Goal: Information Seeking & Learning: Learn about a topic

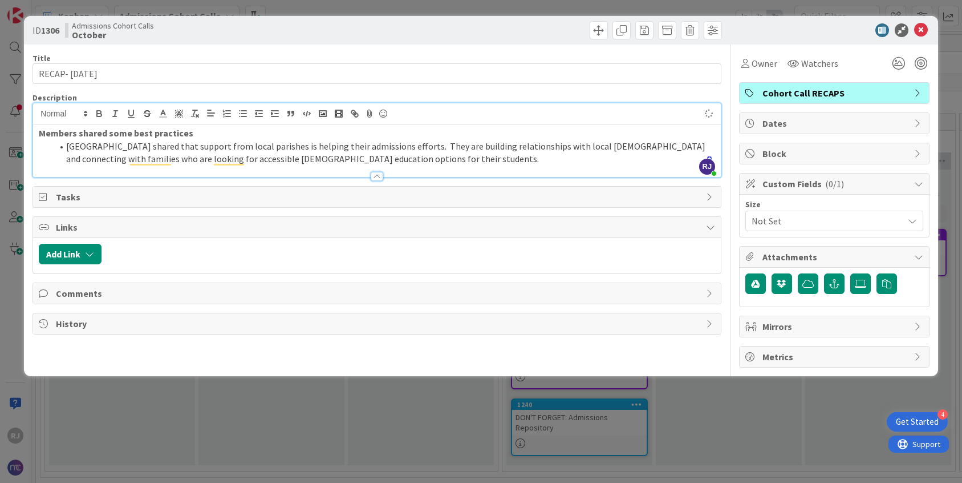
click at [419, 160] on li "[GEOGRAPHIC_DATA] shared that support from local parishes is helping their admi…" at bounding box center [383, 153] width 663 height 26
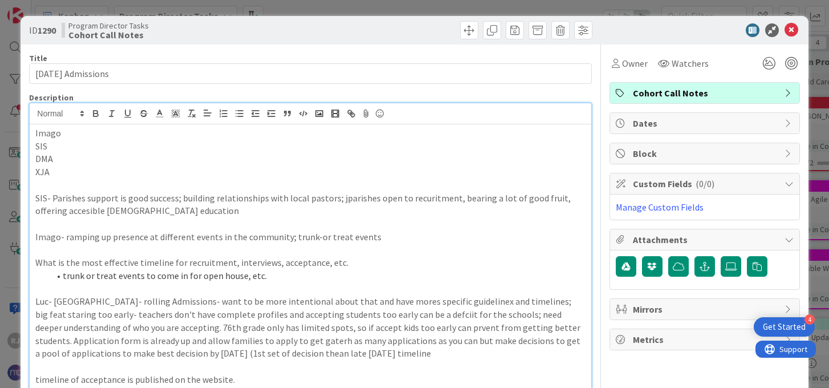
scroll to position [72, 0]
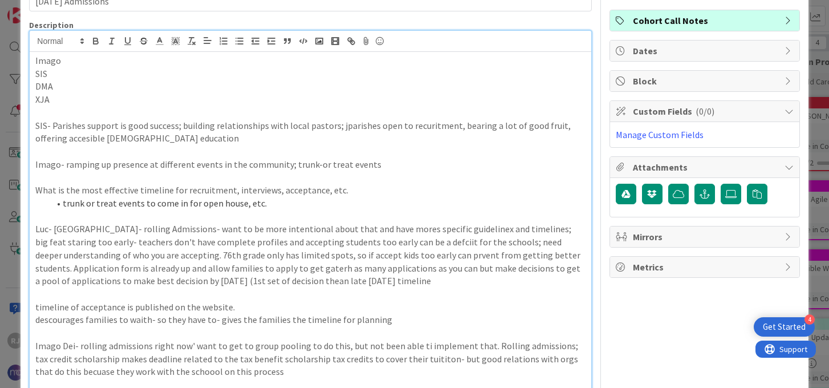
click at [526, 230] on p "Luc- Boston- rolling Admissions- want to be more intentional about that and hav…" at bounding box center [310, 254] width 550 height 65
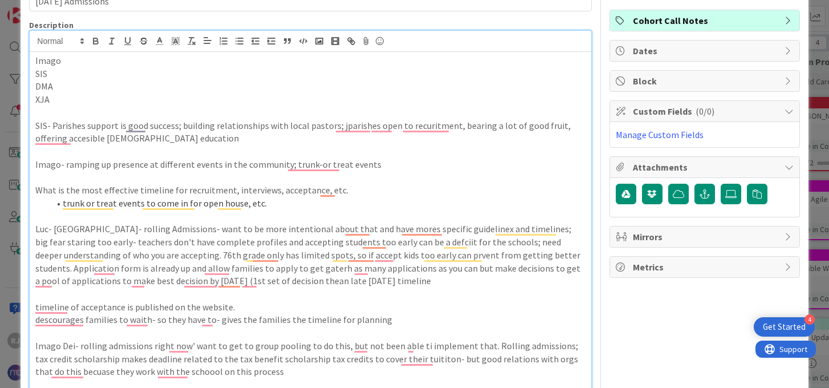
click at [525, 290] on p "To enrich screen reader interactions, please activate Accessibility in Grammarl…" at bounding box center [310, 293] width 550 height 13
click at [378, 242] on p "Luc- Boston- rolling Admissions- want to be more intentional about that and hav…" at bounding box center [310, 254] width 550 height 65
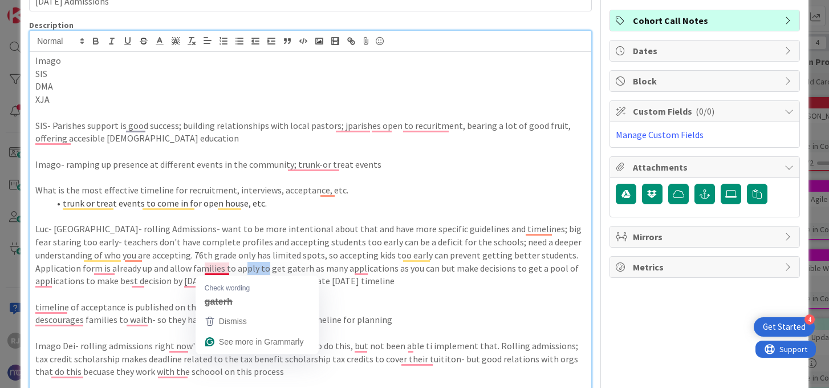
drag, startPoint x: 229, startPoint y: 268, endPoint x: 206, endPoint y: 268, distance: 23.4
click at [206, 268] on p "Luc- Boston- rolling Admissions- want to be more intentional about that and hav…" at bounding box center [310, 254] width 550 height 65
click at [233, 317] on span "Dismiss" at bounding box center [233, 321] width 28 height 9
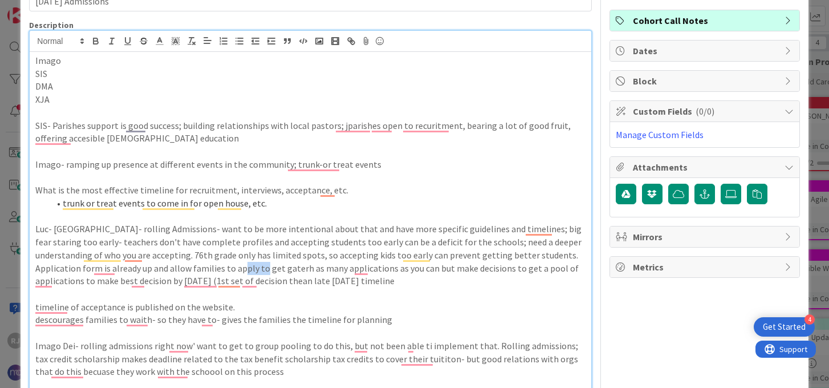
click at [212, 266] on p "Luc- Boston- rolling Admissions- want to be more intentional about that and hav…" at bounding box center [310, 254] width 550 height 65
click at [146, 253] on p "Luc- Boston- rolling Admissions- want to be more intentional about that and hav…" at bounding box center [310, 254] width 550 height 65
click at [347, 299] on p "To enrich screen reader interactions, please activate Accessibility in Grammarl…" at bounding box center [310, 293] width 550 height 13
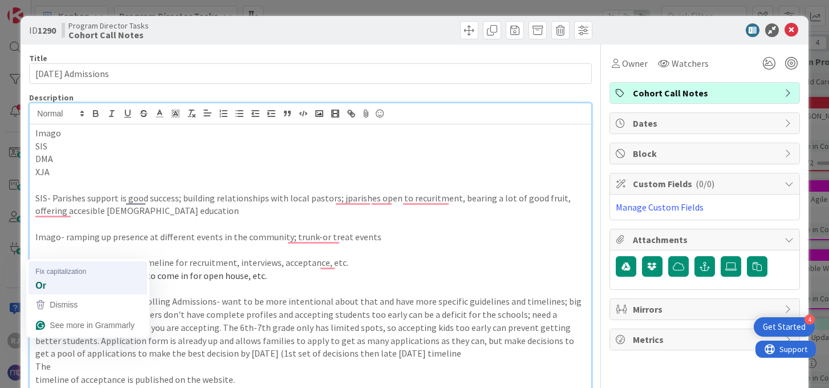
scroll to position [400, 0]
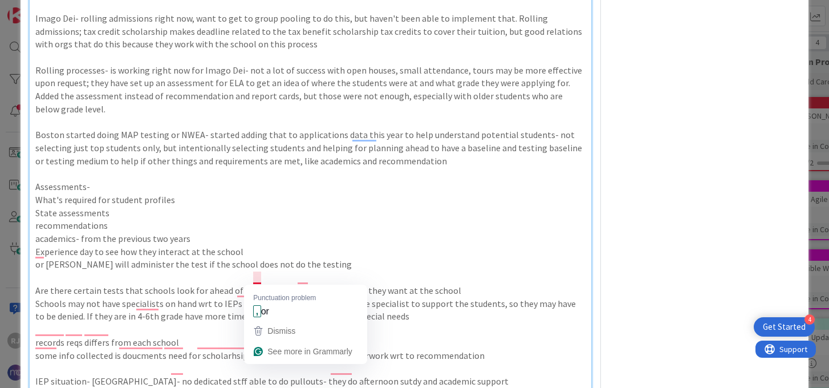
click at [256, 284] on p "Are there certain tests that schools look for ahead of time or do some do the t…" at bounding box center [310, 290] width 550 height 13
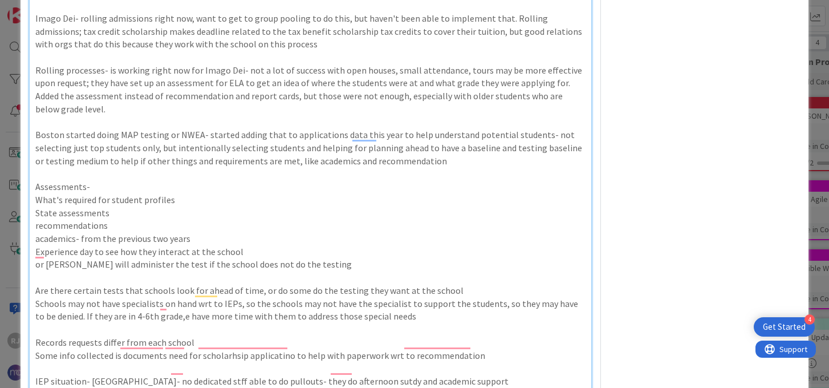
click at [175, 284] on p "Are there certain tests that schools look for ahead of time, or do some do the …" at bounding box center [310, 290] width 550 height 13
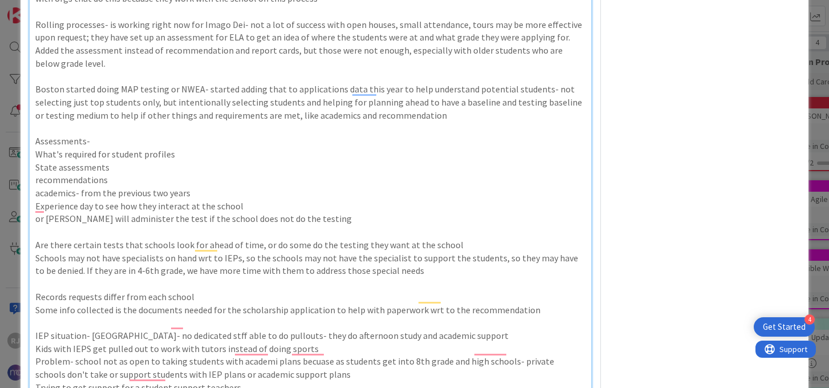
scroll to position [483, 0]
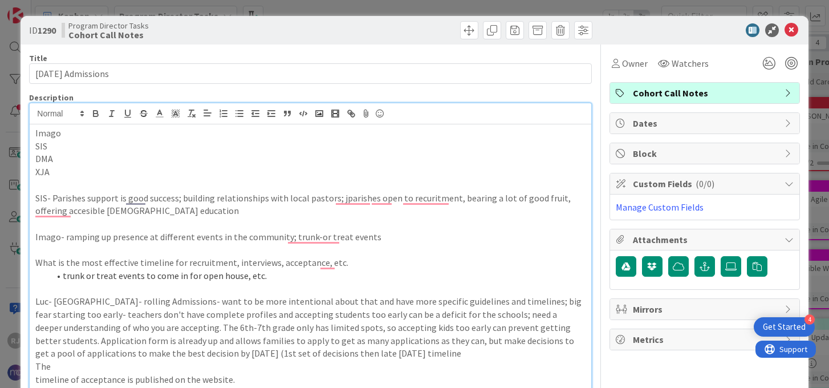
scroll to position [676, 0]
